Goal: Task Accomplishment & Management: Manage account settings

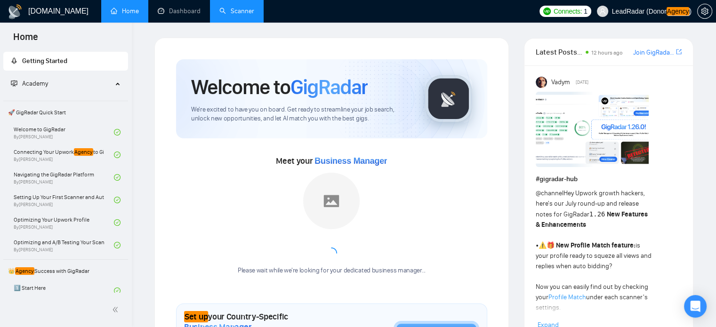
click at [254, 13] on link "Scanner" at bounding box center [237, 11] width 35 height 8
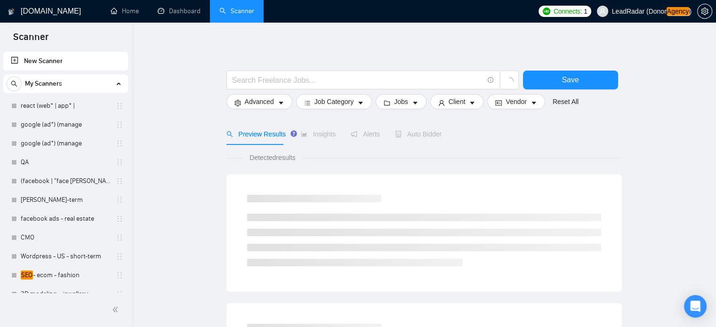
drag, startPoint x: 129, startPoint y: 128, endPoint x: 130, endPoint y: 162, distance: 34.4
click at [130, 162] on div "New Scanner My Scanners react (web* | app* | google (ad*) (manage google (ad*) …" at bounding box center [66, 171] width 132 height 243
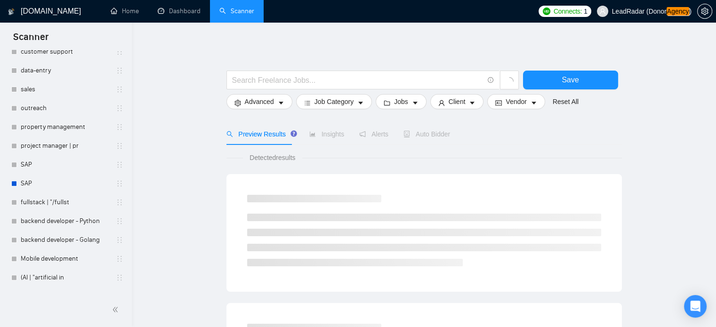
scroll to position [406, 0]
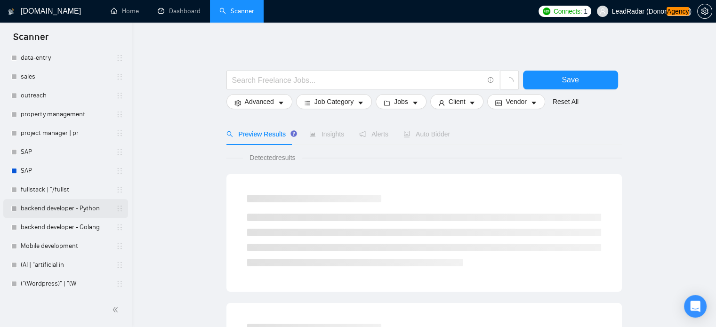
click at [51, 211] on link "backend developer - Python" at bounding box center [65, 208] width 89 height 19
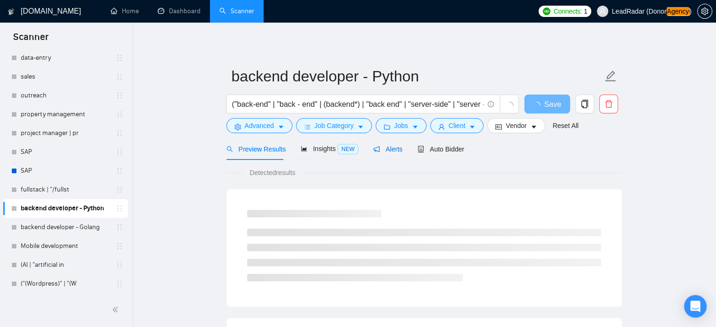
click at [384, 152] on span "Alerts" at bounding box center [388, 150] width 29 height 8
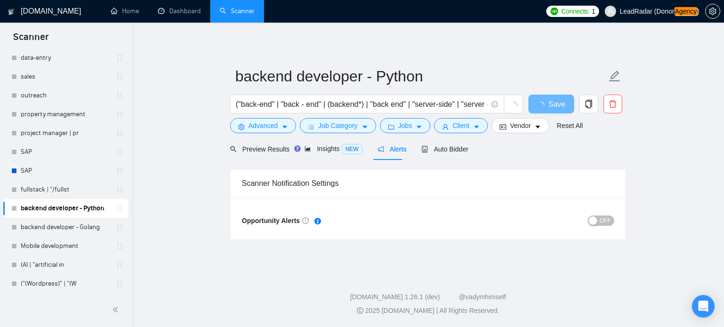
click at [612, 218] on button "OFF" at bounding box center [600, 221] width 26 height 10
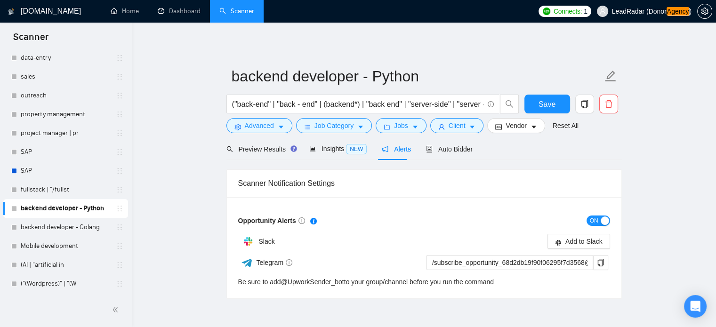
click at [595, 220] on span "ON" at bounding box center [594, 221] width 8 height 10
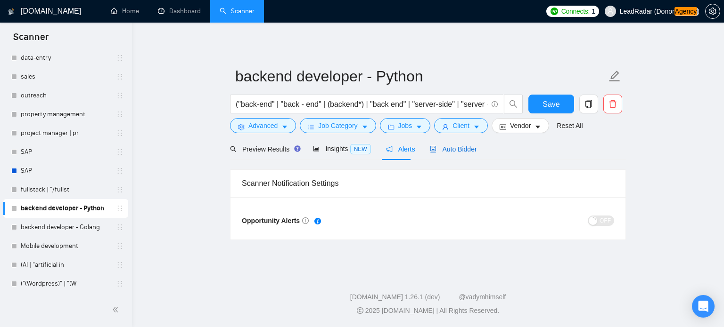
drag, startPoint x: 462, startPoint y: 154, endPoint x: 449, endPoint y: 166, distance: 18.0
click at [461, 154] on div "Auto Bidder" at bounding box center [453, 149] width 47 height 10
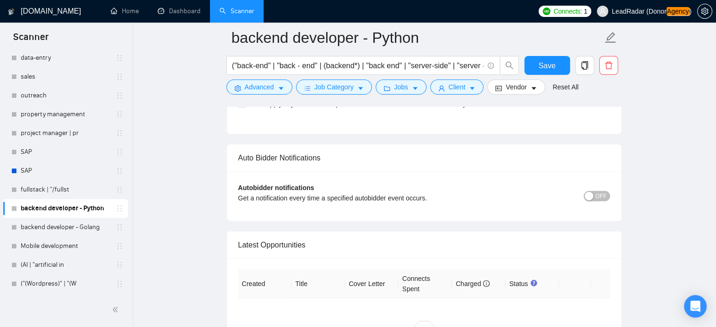
scroll to position [2155, 0]
click at [596, 196] on button "OFF" at bounding box center [597, 196] width 26 height 10
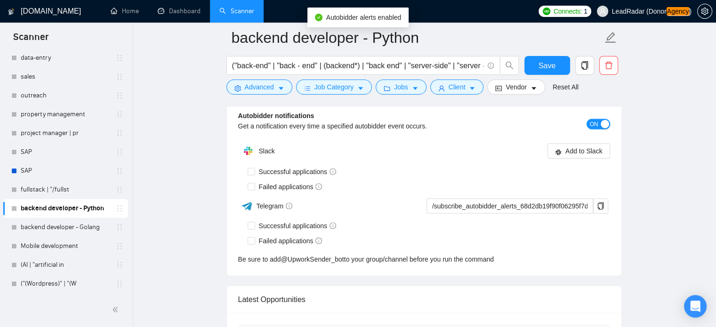
scroll to position [2226, 0]
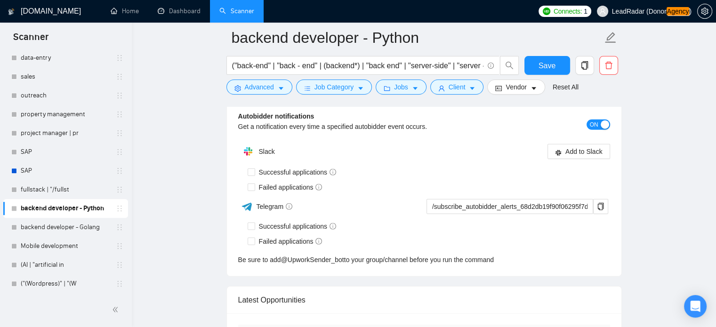
click at [599, 121] on button "ON" at bounding box center [599, 125] width 24 height 10
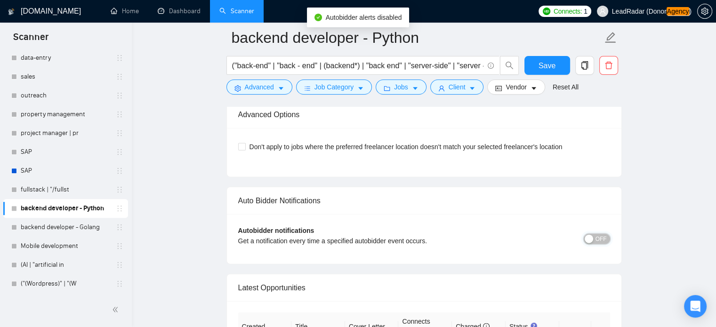
scroll to position [2108, 0]
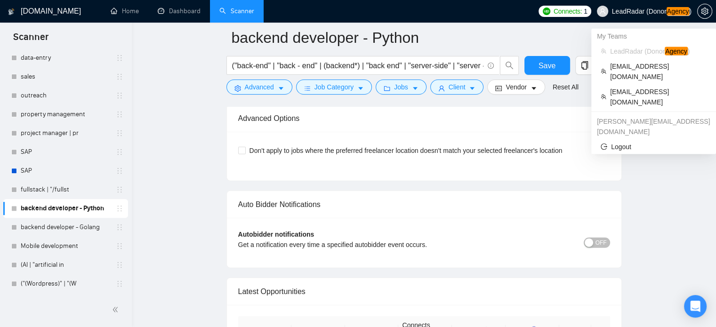
click at [629, 11] on span "LeadRadar (Donor Agency )" at bounding box center [652, 11] width 80 height 7
click at [633, 87] on span "[EMAIL_ADDRESS][DOMAIN_NAME]" at bounding box center [658, 97] width 97 height 21
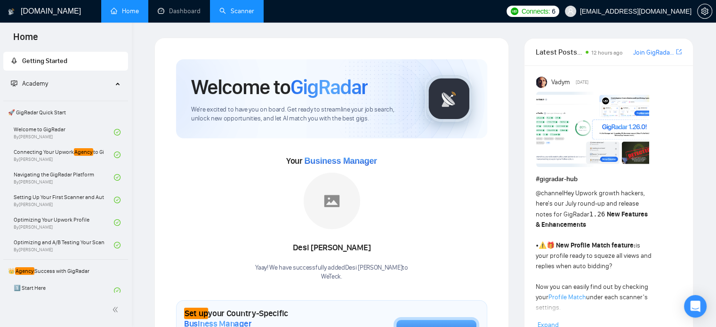
click at [230, 11] on link "Scanner" at bounding box center [237, 11] width 35 height 8
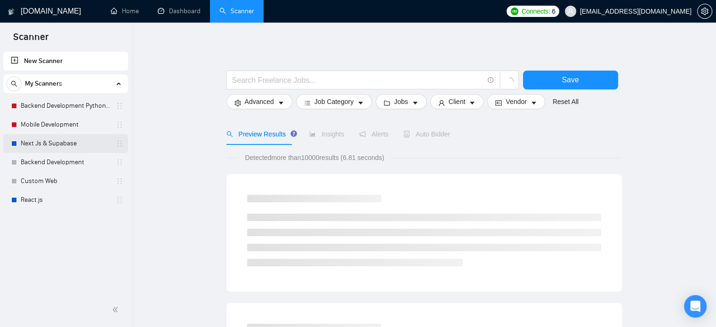
click at [46, 144] on link "Next Js & Supabase" at bounding box center [65, 143] width 89 height 19
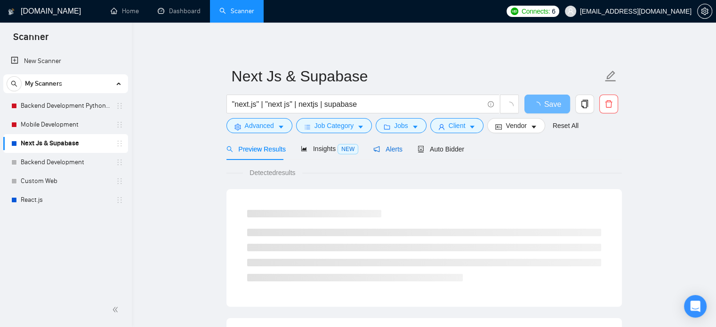
click at [389, 147] on span "Alerts" at bounding box center [388, 150] width 29 height 8
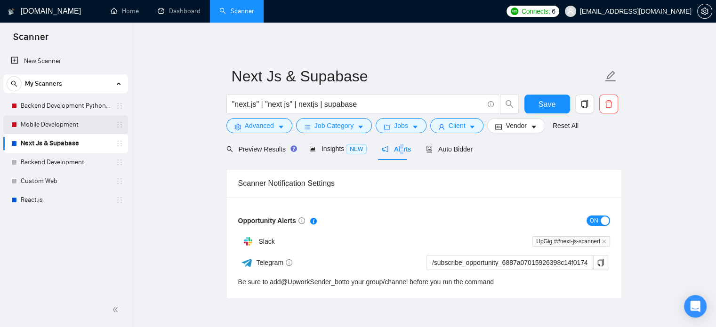
click at [47, 128] on link "Mobile Development" at bounding box center [65, 124] width 89 height 19
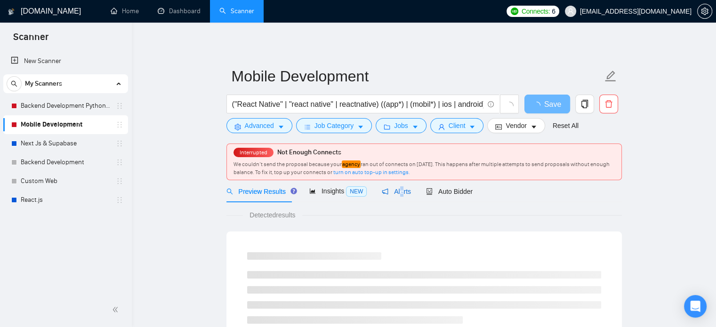
click at [398, 195] on span "Alerts" at bounding box center [396, 192] width 29 height 8
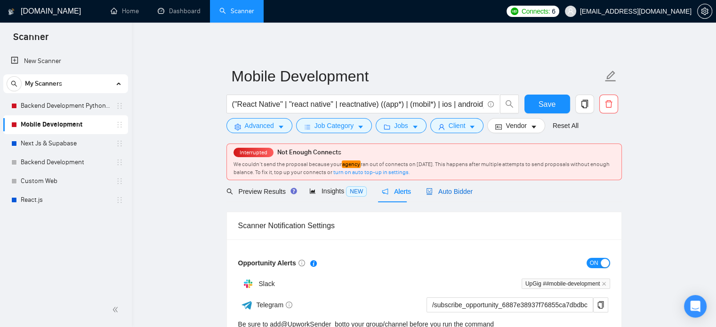
click at [441, 194] on span "Auto Bidder" at bounding box center [449, 192] width 47 height 8
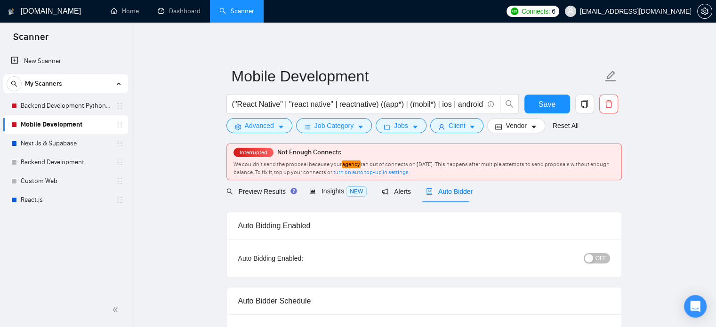
radio input "false"
radio input "true"
checkbox input "true"
